Goal: Task Accomplishment & Management: Manage account settings

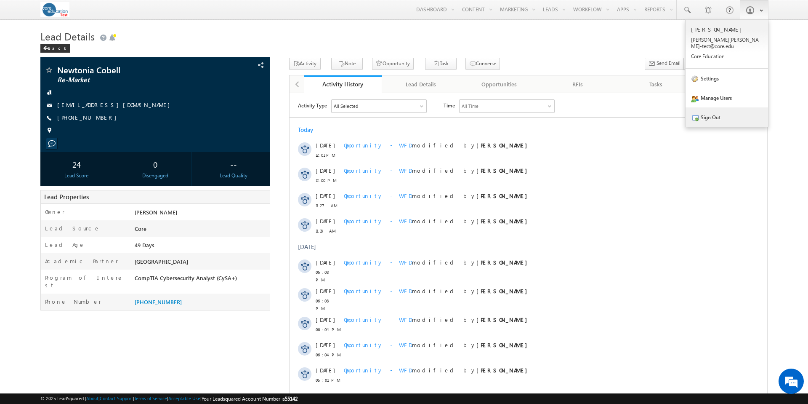
click at [717, 113] on link "Sign Out" at bounding box center [727, 116] width 83 height 19
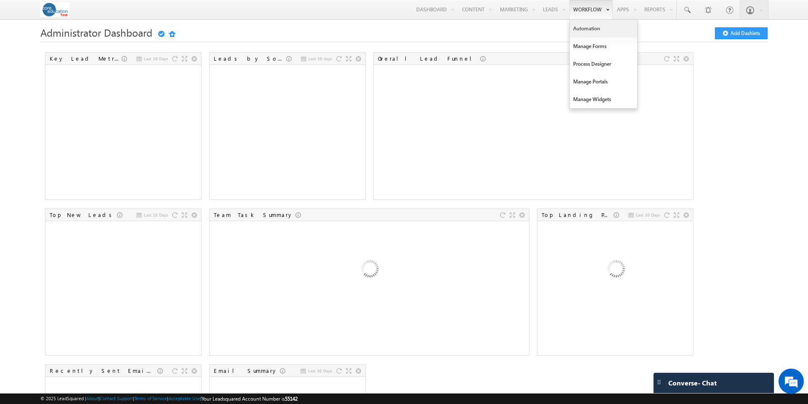
click at [592, 29] on link "Automation" at bounding box center [603, 29] width 67 height 18
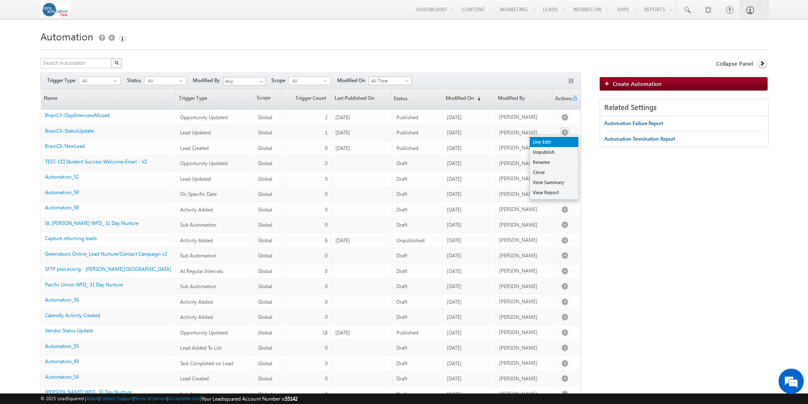
click at [550, 140] on link "Live Edit" at bounding box center [554, 142] width 48 height 10
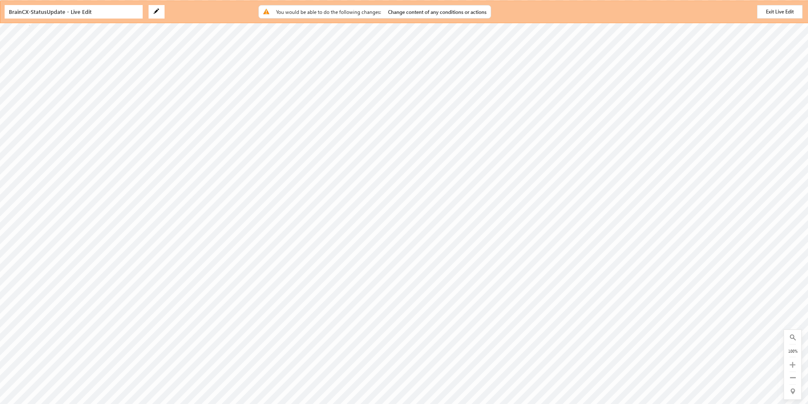
type input "BrainCX-StatusUpdate"
type input "bridgetest.core.edu/braincx/status"
radio input "true"
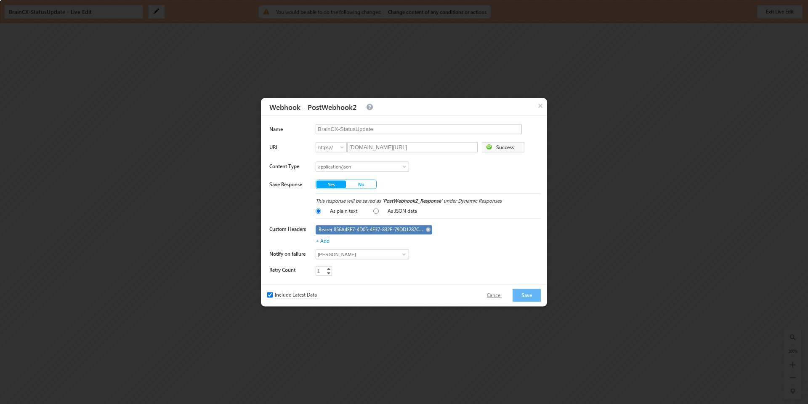
click at [500, 295] on button "Cancel" at bounding box center [495, 295] width 32 height 12
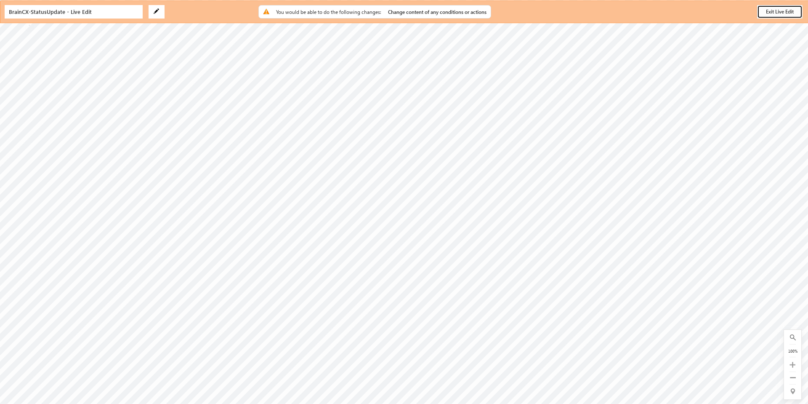
click at [769, 12] on button "Exit Live Edit" at bounding box center [779, 11] width 45 height 13
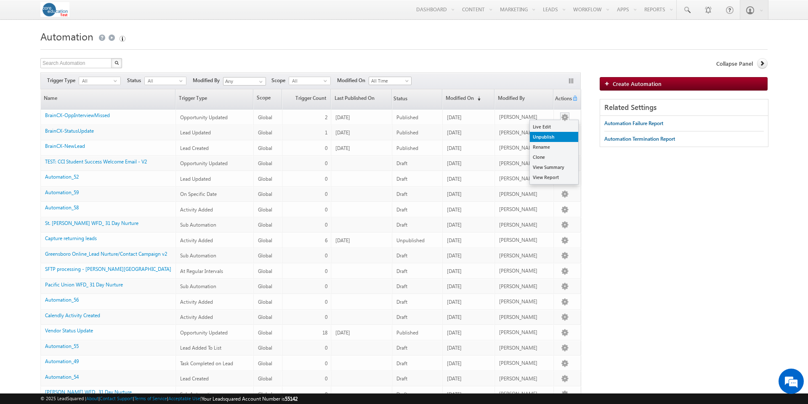
click at [561, 136] on link "Unpublish" at bounding box center [554, 137] width 48 height 10
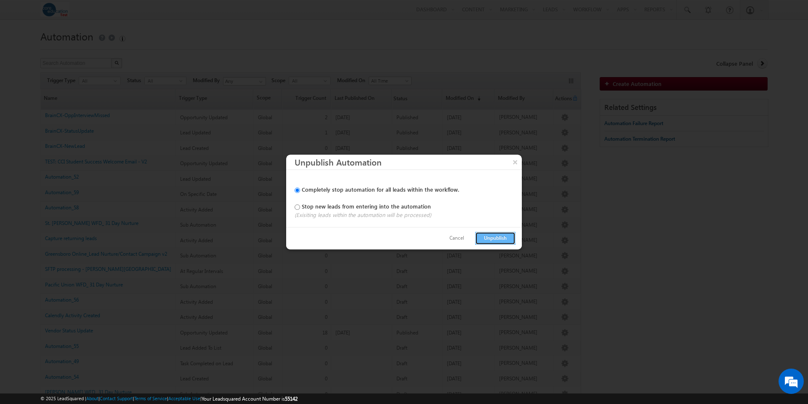
click at [496, 239] on button "Unpublish" at bounding box center [495, 238] width 40 height 13
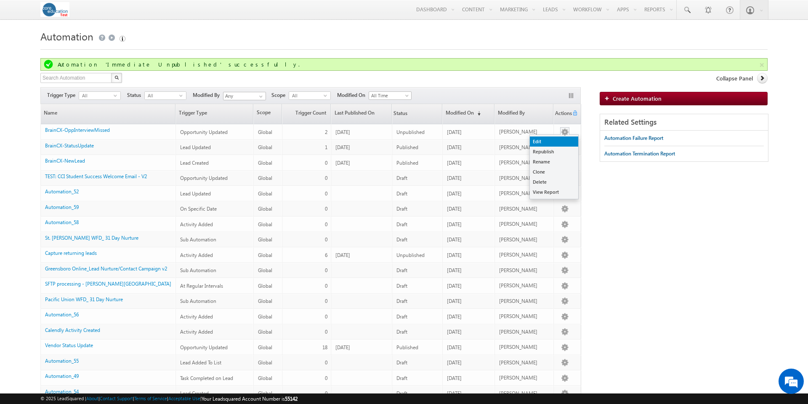
click at [546, 144] on link "Edit" at bounding box center [554, 141] width 48 height 10
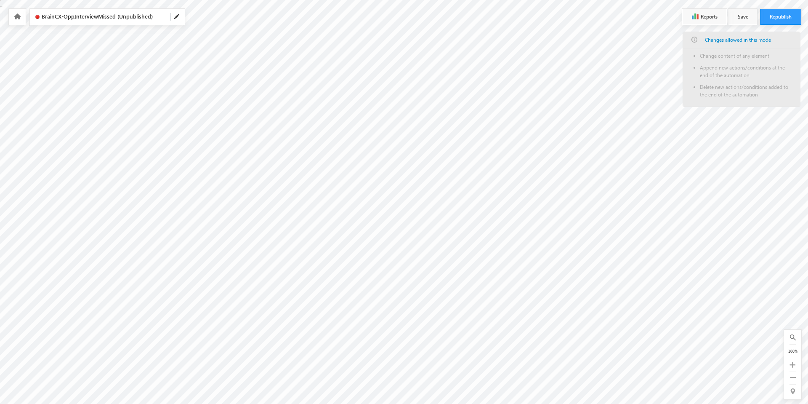
click at [19, 16] on icon at bounding box center [17, 16] width 7 height 6
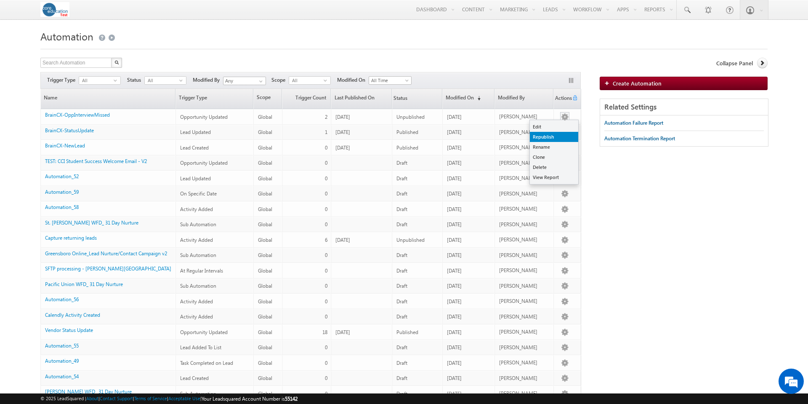
click at [562, 134] on link "Republish" at bounding box center [554, 137] width 48 height 10
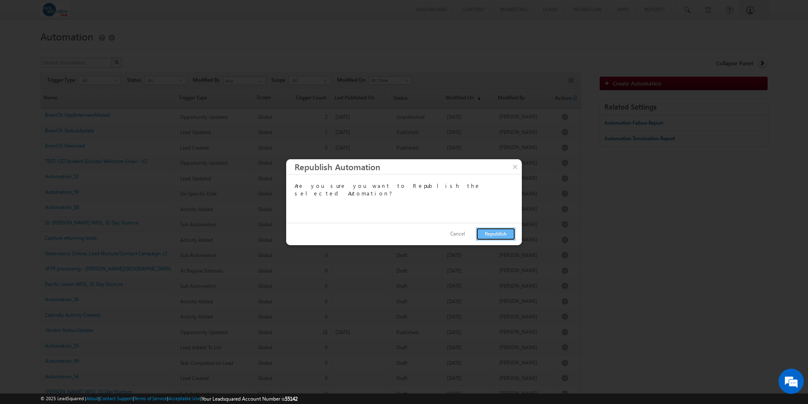
click at [493, 235] on button "Republish" at bounding box center [496, 233] width 40 height 13
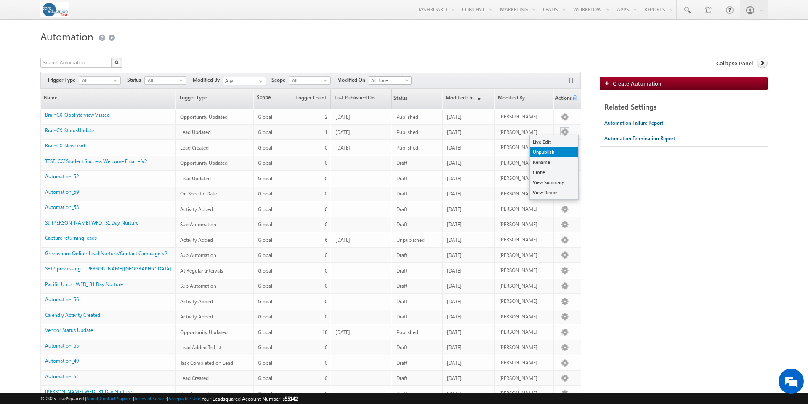
click at [565, 152] on link "Unpublish" at bounding box center [554, 152] width 48 height 10
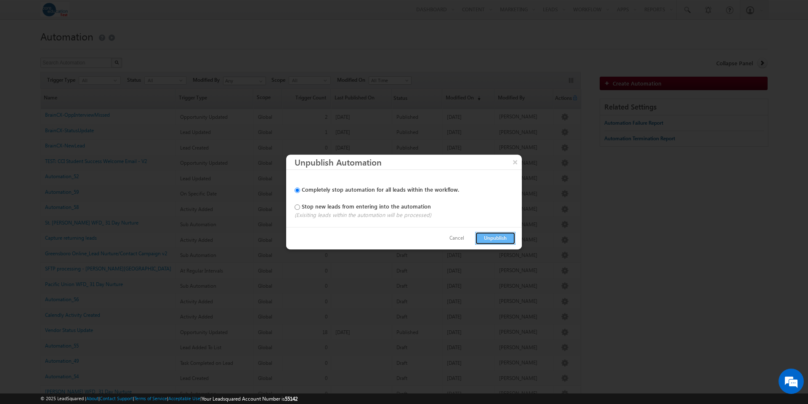
click at [501, 238] on button "Unpublish" at bounding box center [495, 238] width 40 height 13
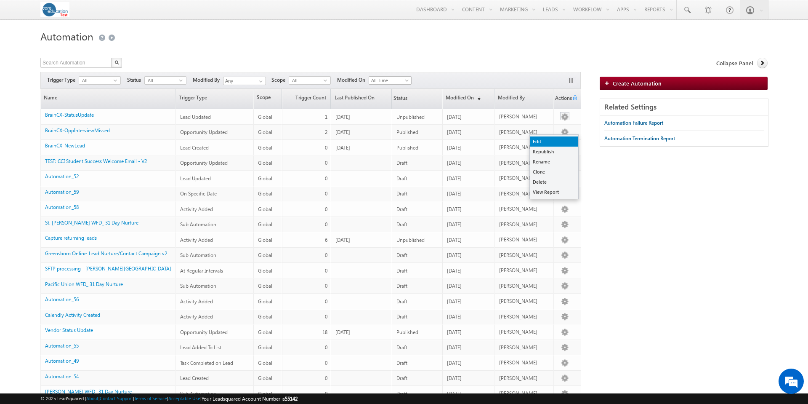
click at [554, 139] on link "Edit" at bounding box center [554, 141] width 48 height 10
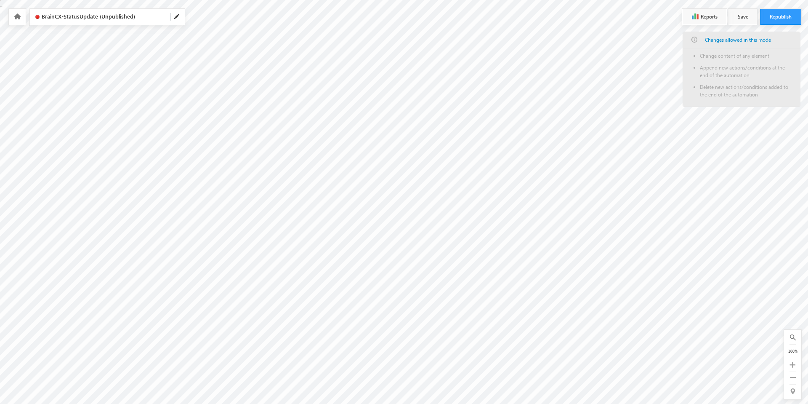
checkbox input "false"
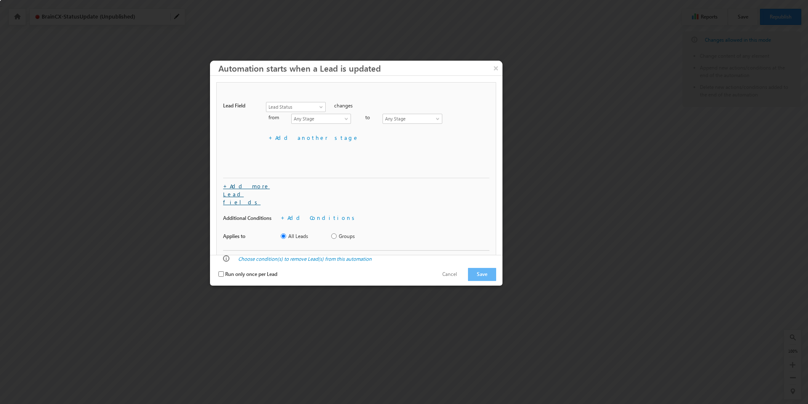
click at [264, 186] on link "+Add more Lead fields" at bounding box center [246, 193] width 47 height 23
click at [486, 152] on span at bounding box center [485, 154] width 4 height 4
click at [450, 268] on button "Cancel" at bounding box center [450, 274] width 32 height 12
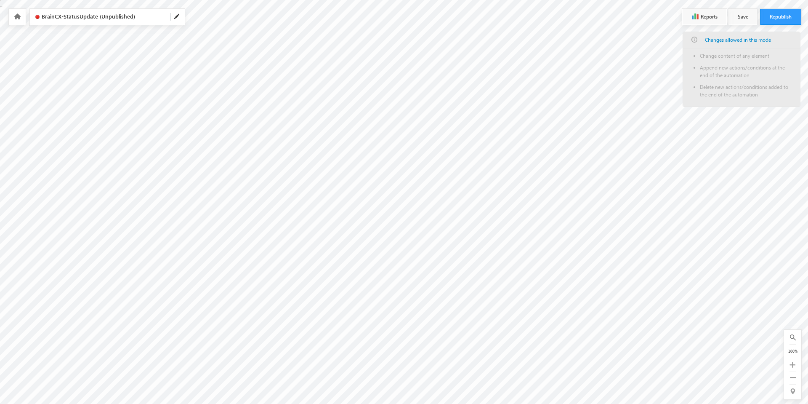
type input "BrainCX-StatusUpdate"
type input "bridgetest.core.edu/braincx/status"
radio input "true"
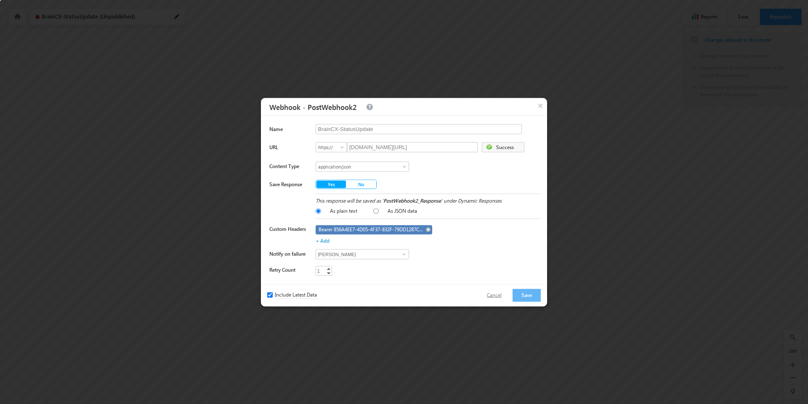
click at [503, 296] on button "Cancel" at bounding box center [495, 295] width 32 height 12
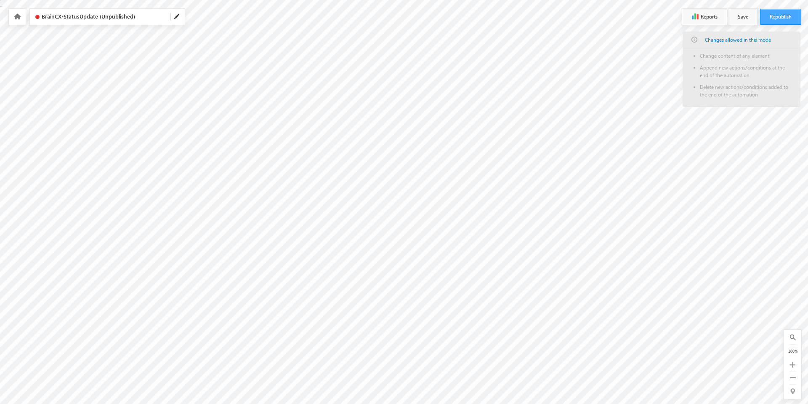
click at [790, 16] on button "Republish" at bounding box center [780, 17] width 41 height 16
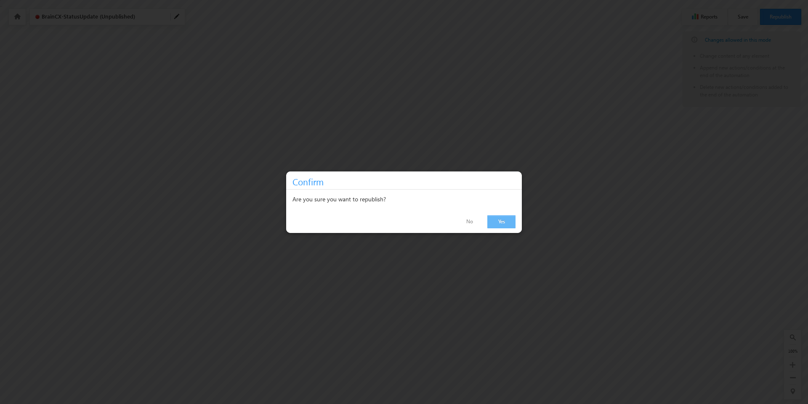
click at [506, 222] on link "Yes" at bounding box center [502, 221] width 28 height 13
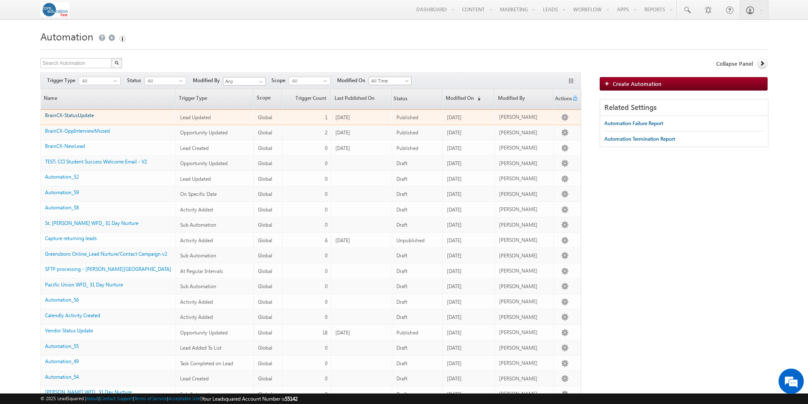
click at [81, 115] on link "BrainCX-StatusUpdate" at bounding box center [69, 115] width 49 height 6
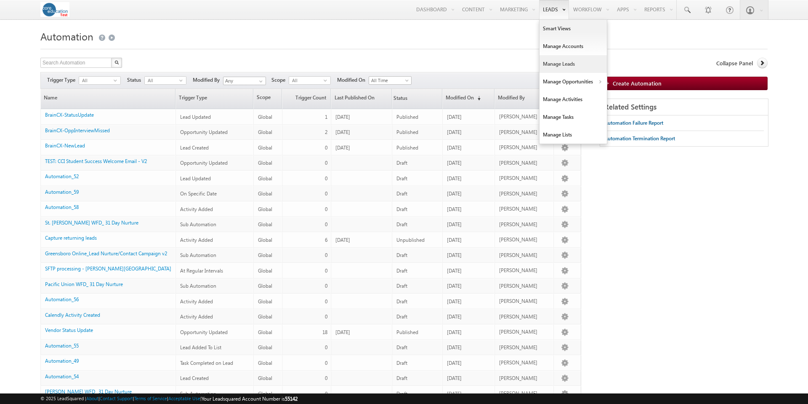
click at [559, 65] on link "Manage Leads" at bounding box center [573, 64] width 67 height 18
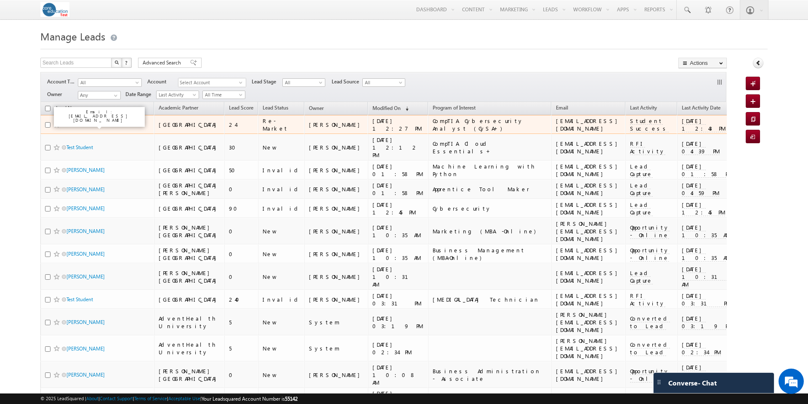
click at [95, 124] on link "Newtonia Cobell" at bounding box center [85, 124] width 37 height 6
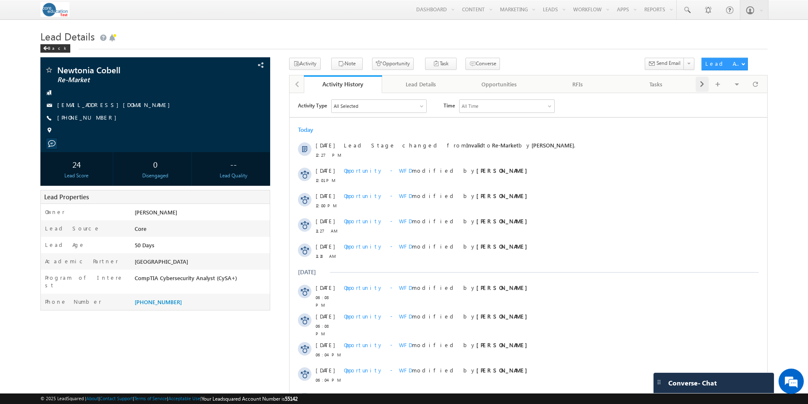
click at [701, 83] on span at bounding box center [702, 84] width 5 height 15
click at [655, 85] on div "Notes" at bounding box center [656, 84] width 64 height 10
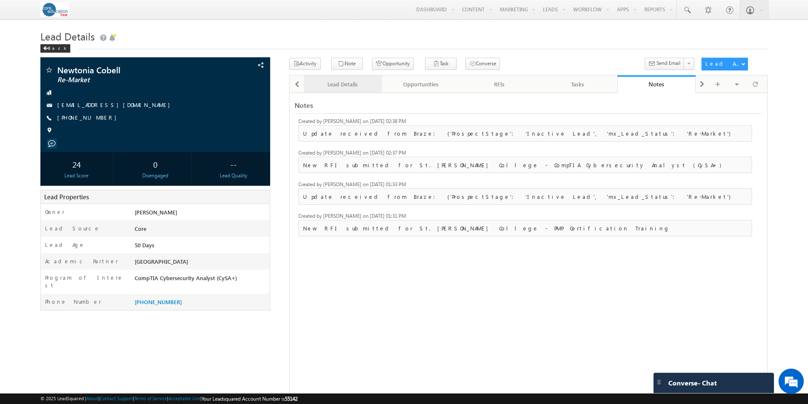
click at [338, 87] on div "Lead Details" at bounding box center [343, 84] width 64 height 10
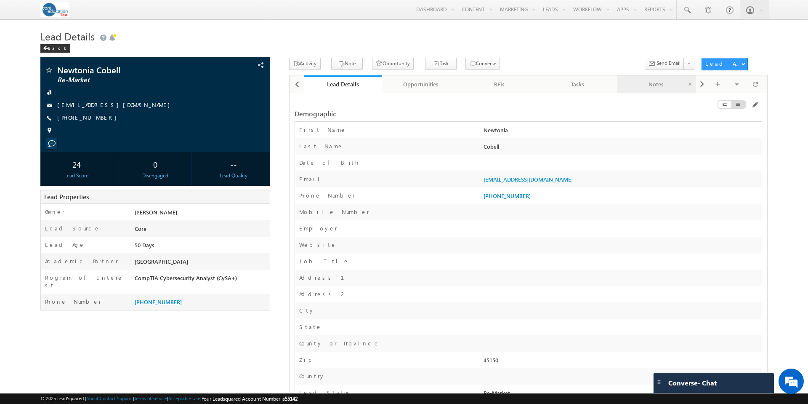
click at [653, 86] on div "Notes" at bounding box center [656, 84] width 64 height 10
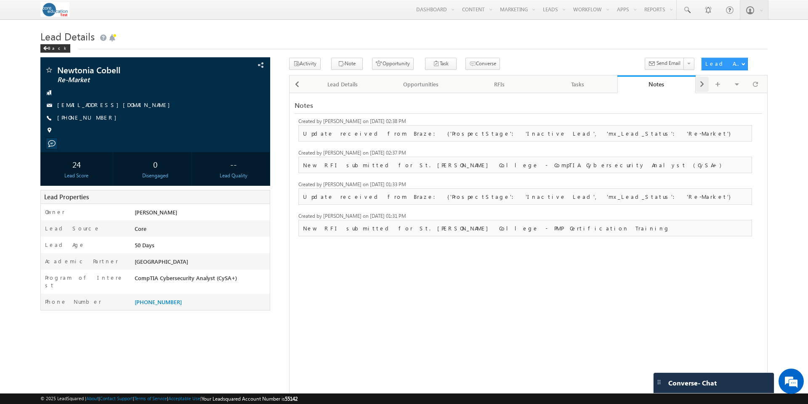
click at [703, 84] on span at bounding box center [702, 84] width 5 height 15
click at [702, 84] on span at bounding box center [702, 84] width 5 height 15
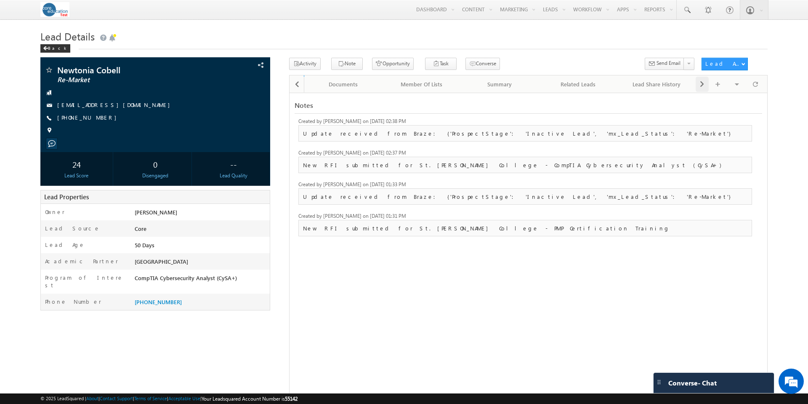
click at [702, 84] on span at bounding box center [702, 84] width 5 height 15
click at [702, 84] on div "Visible Tabs Activity History Default Lead Details Default Opportunities Defaul…" at bounding box center [730, 83] width 69 height 16
click at [296, 86] on span at bounding box center [297, 84] width 5 height 15
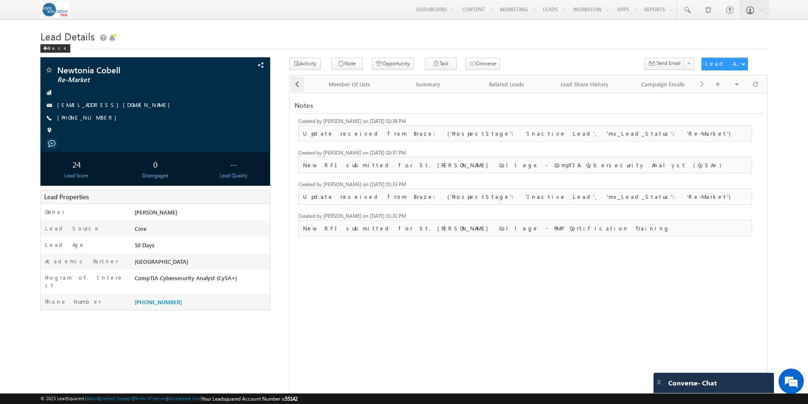
click at [296, 86] on span at bounding box center [297, 84] width 5 height 15
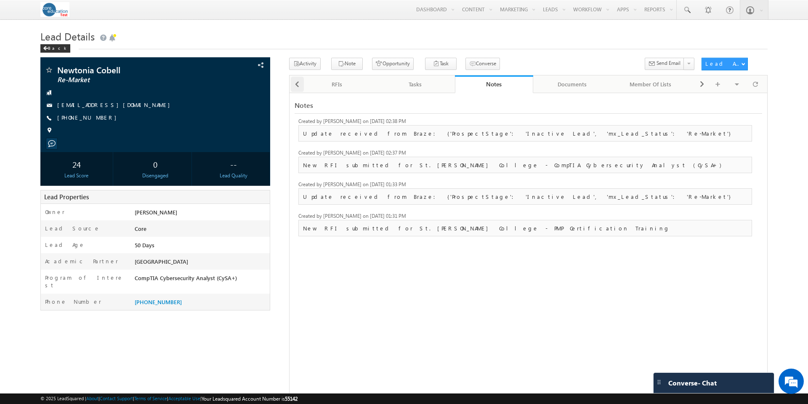
click at [296, 86] on span at bounding box center [297, 84] width 5 height 15
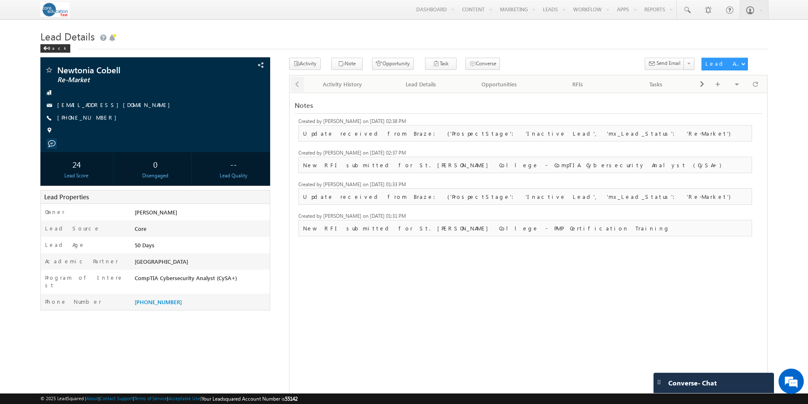
click at [296, 86] on div at bounding box center [297, 83] width 14 height 16
click at [598, 54] on div "Lead Details Back" at bounding box center [404, 42] width 728 height 30
